Goal: Transaction & Acquisition: Register for event/course

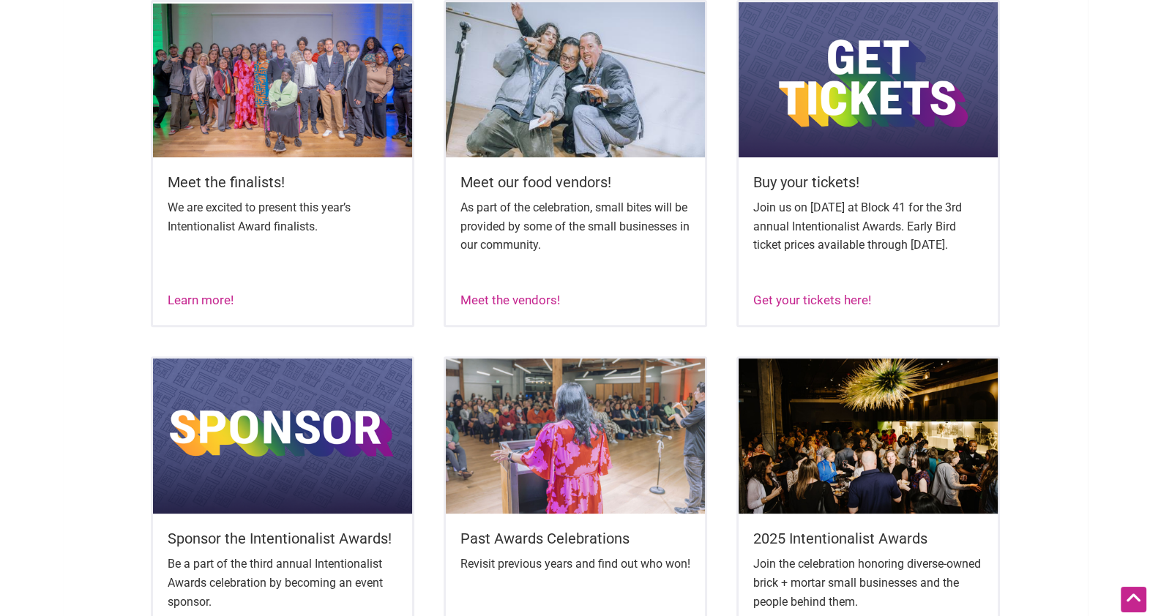
scroll to position [629, 0]
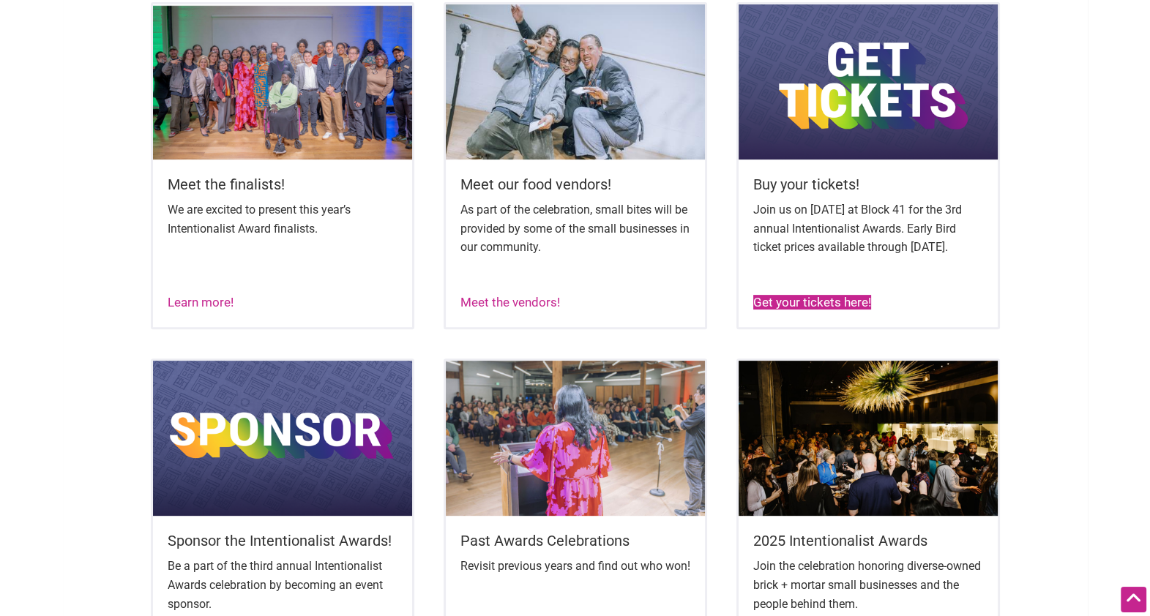
click at [844, 310] on link "Get your tickets here!" at bounding box center [812, 302] width 118 height 15
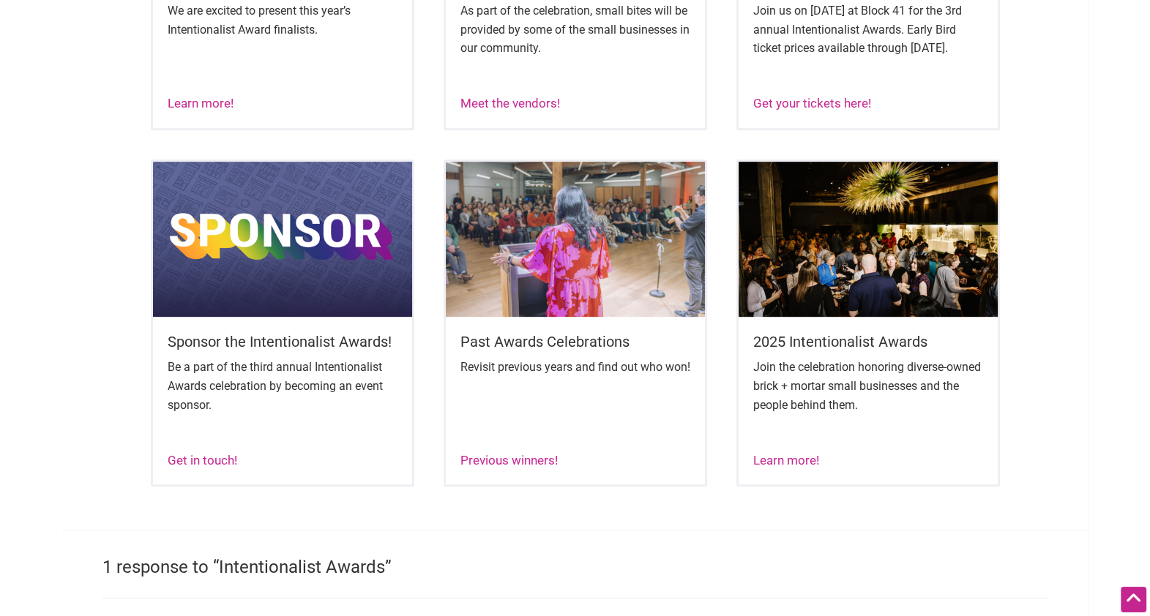
scroll to position [750, 0]
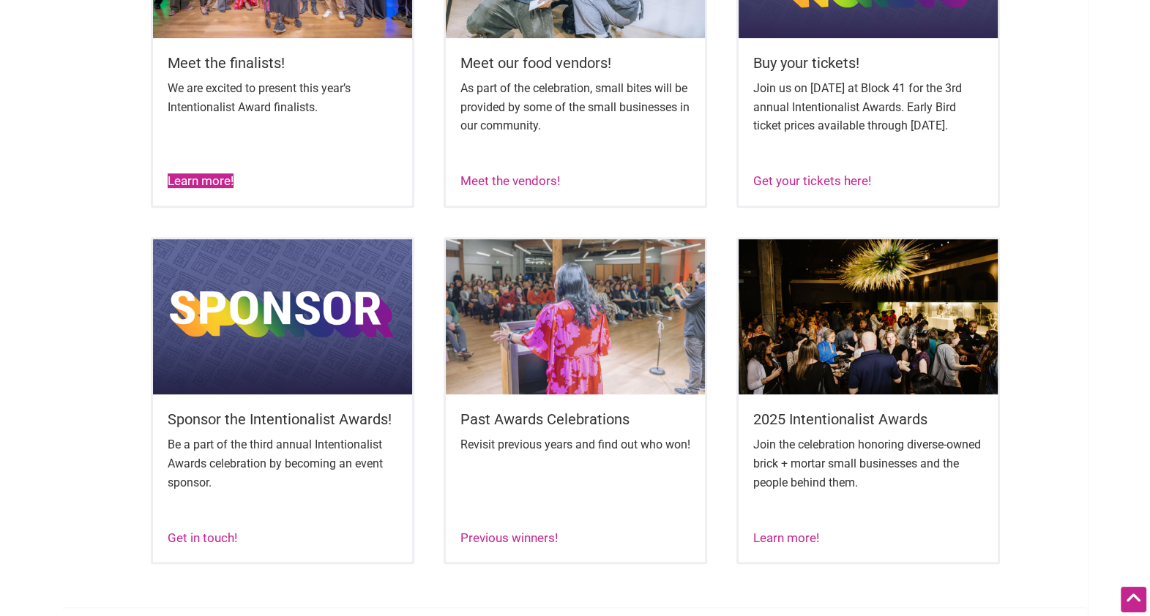
click at [190, 188] on link "Learn more!" at bounding box center [201, 180] width 66 height 15
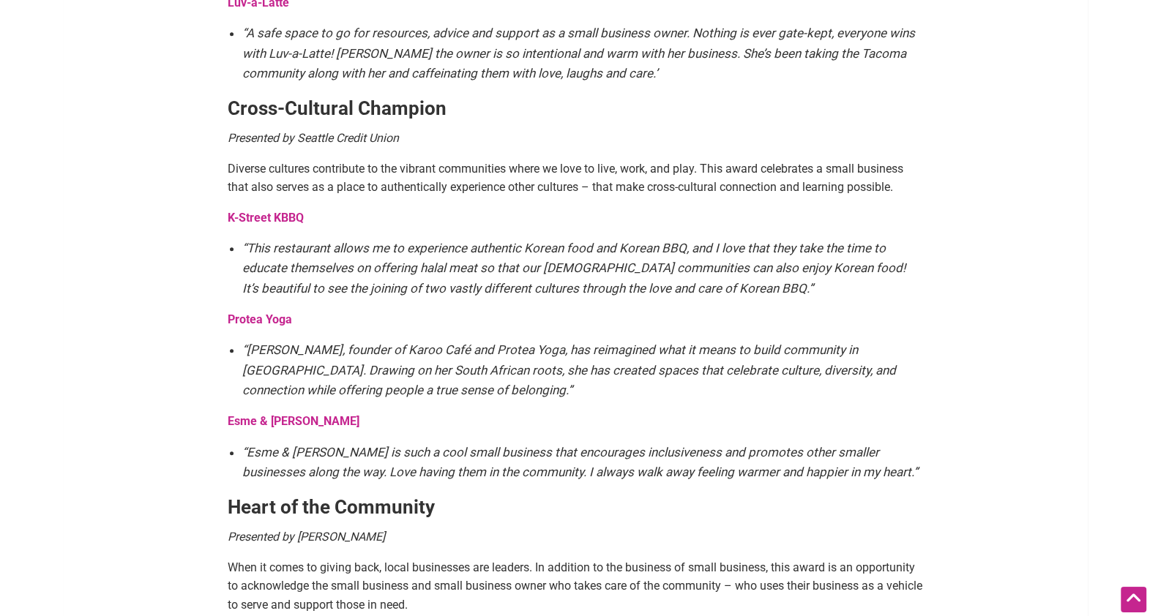
scroll to position [1676, 0]
